Goal: Task Accomplishment & Management: Manage account settings

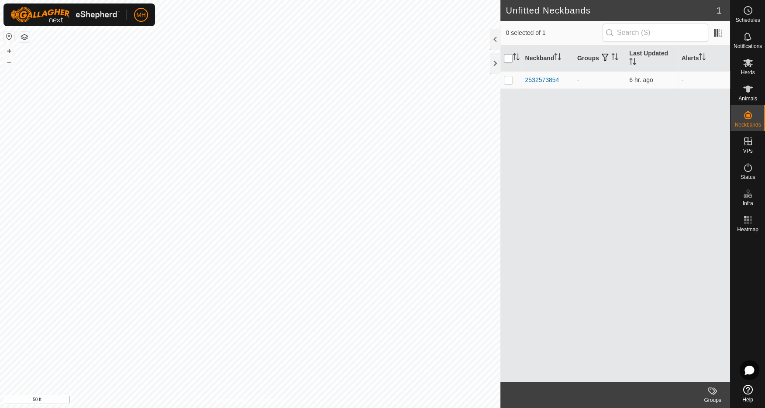
click at [509, 58] on input "checkbox" at bounding box center [508, 58] width 9 height 9
checkbox input "true"
click at [748, 63] on icon at bounding box center [749, 63] width 10 height 8
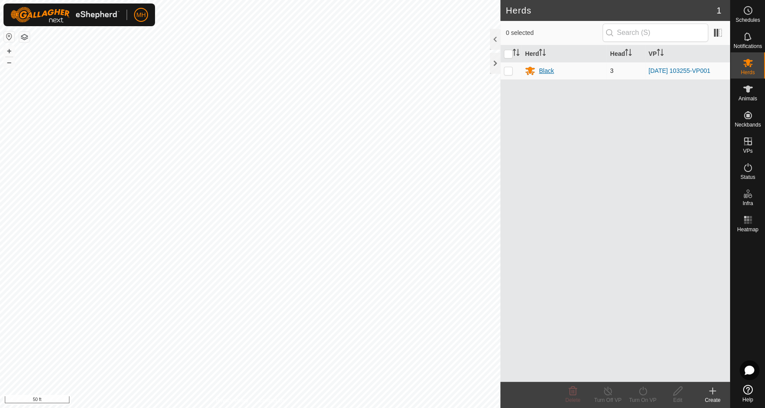
click at [543, 68] on div "Black" at bounding box center [546, 70] width 15 height 9
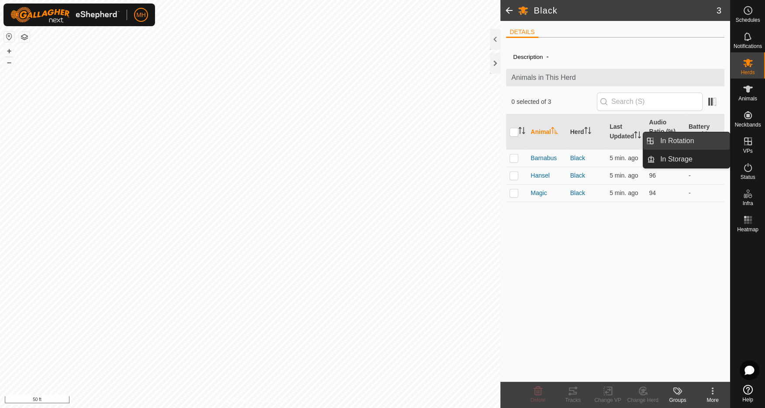
click at [681, 140] on link "In Rotation" at bounding box center [692, 140] width 75 height 17
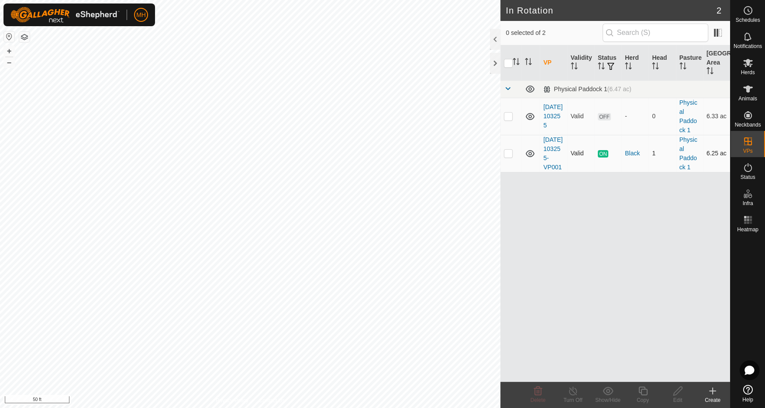
click at [508, 157] on p-checkbox at bounding box center [508, 153] width 9 height 7
checkbox input "true"
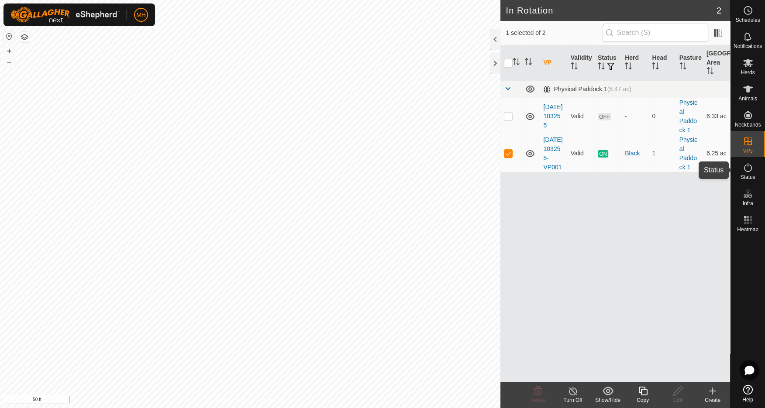
click at [749, 169] on icon at bounding box center [748, 168] width 10 height 10
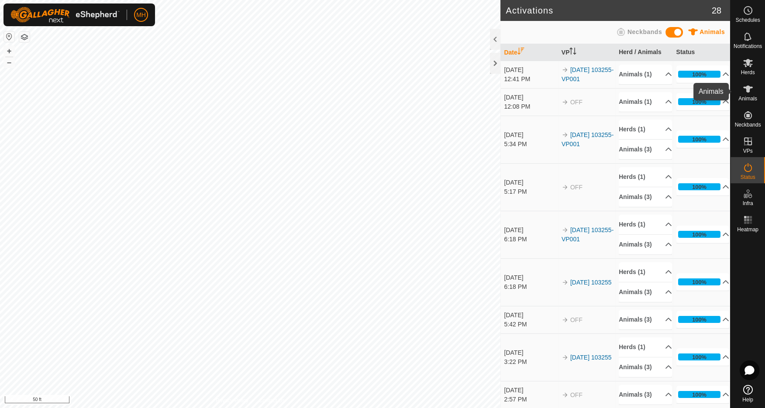
click at [750, 90] on icon at bounding box center [748, 89] width 10 height 10
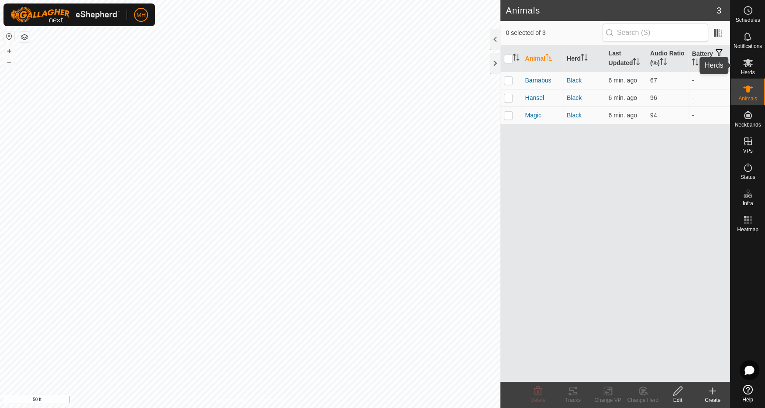
click at [748, 62] on icon at bounding box center [749, 63] width 10 height 8
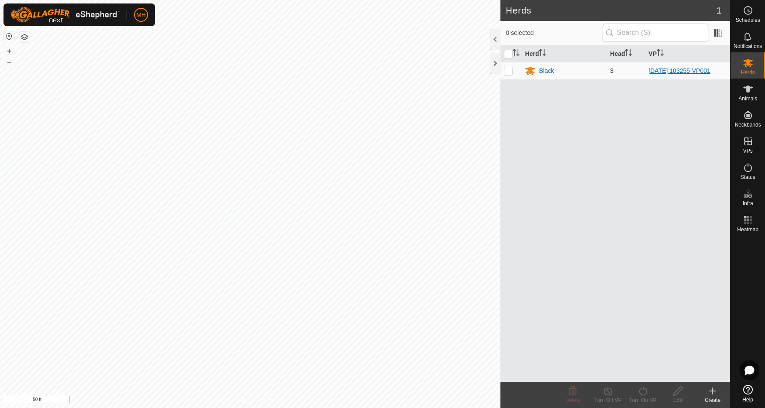
click at [675, 68] on link "[DATE] 103255-VP001" at bounding box center [680, 70] width 62 height 7
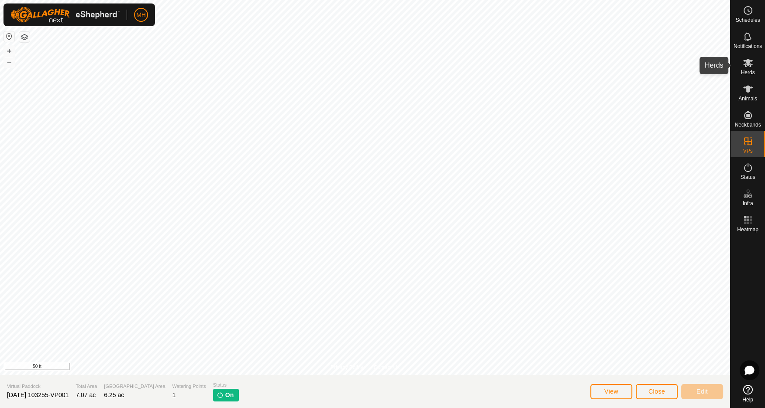
click at [750, 66] on icon at bounding box center [749, 63] width 10 height 8
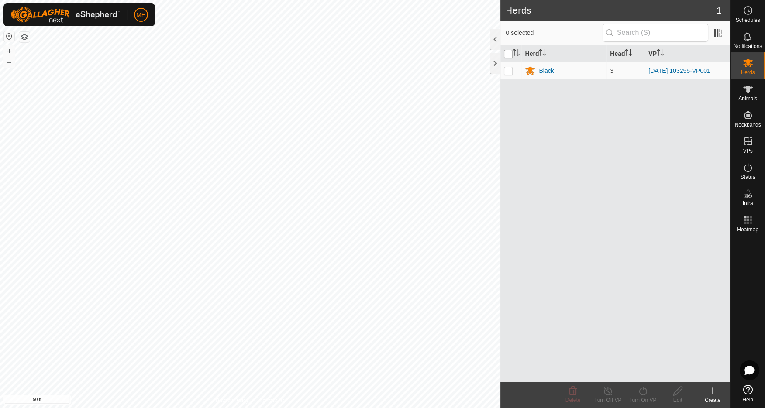
click at [507, 55] on input "checkbox" at bounding box center [508, 54] width 9 height 9
checkbox input "true"
click at [509, 54] on input "checkbox" at bounding box center [508, 54] width 9 height 9
checkbox input "false"
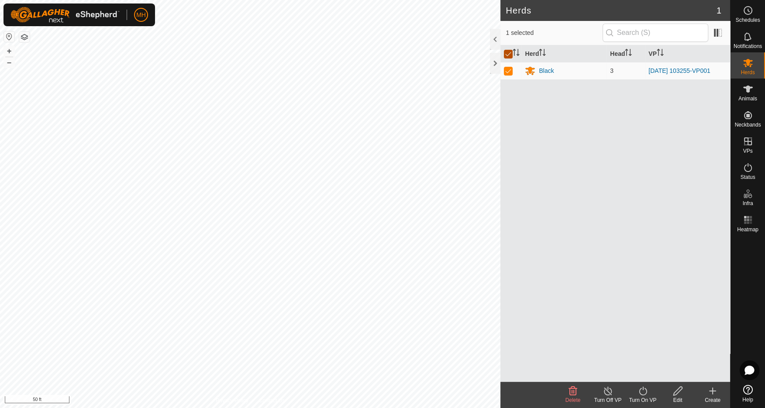
checkbox input "false"
click at [509, 54] on input "checkbox" at bounding box center [508, 54] width 9 height 9
checkbox input "true"
click at [545, 69] on div "Black" at bounding box center [546, 70] width 15 height 9
